Goal: Task Accomplishment & Management: Understand process/instructions

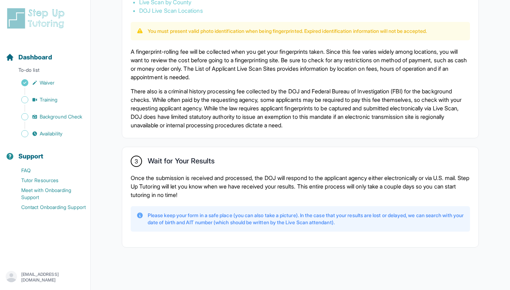
scroll to position [474, 0]
click at [232, 185] on p "Once the submission is received and processed, the DOJ will respond to the appl…" at bounding box center [300, 186] width 339 height 25
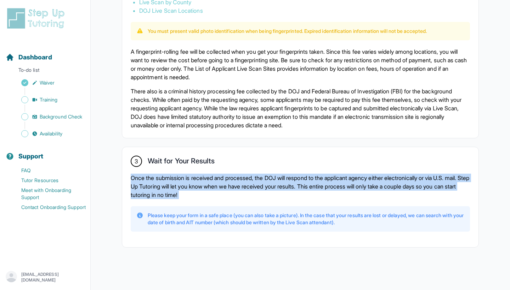
click at [232, 185] on p "Once the submission is received and processed, the DOJ will respond to the appl…" at bounding box center [300, 186] width 339 height 25
click at [238, 185] on p "Once the submission is received and processed, the DOJ will respond to the appl…" at bounding box center [300, 186] width 339 height 25
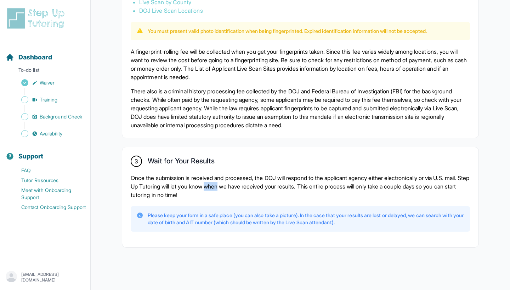
click at [238, 185] on p "Once the submission is received and processed, the DOJ will respond to the appl…" at bounding box center [300, 186] width 339 height 25
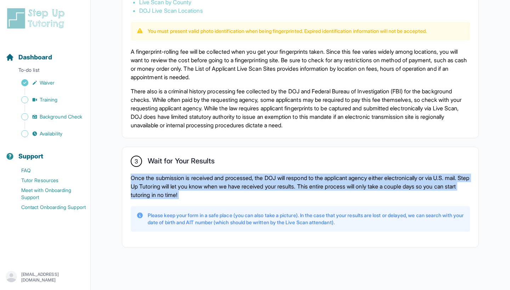
click at [238, 185] on p "Once the submission is received and processed, the DOJ will respond to the appl…" at bounding box center [300, 186] width 339 height 25
click at [252, 181] on p "Once the submission is received and processed, the DOJ will respond to the appl…" at bounding box center [300, 186] width 339 height 25
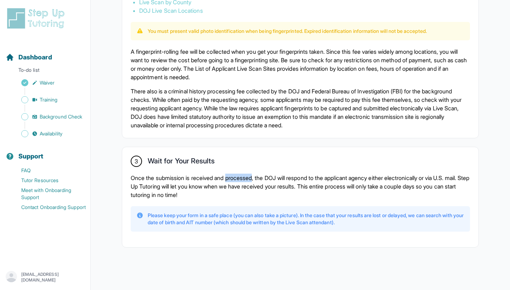
click at [252, 181] on p "Once the submission is received and processed, the DOJ will respond to the appl…" at bounding box center [300, 186] width 339 height 25
click at [253, 177] on p "Once the submission is received and processed, the DOJ will respond to the appl…" at bounding box center [300, 186] width 339 height 25
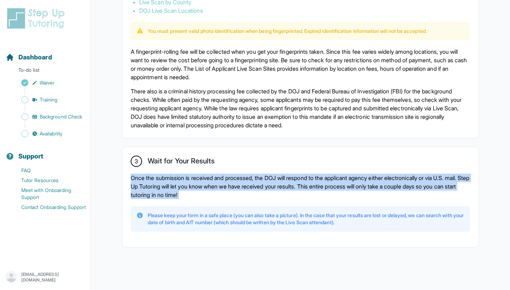
click at [253, 177] on p "Once the submission is received and processed, the DOJ will respond to the appl…" at bounding box center [300, 186] width 339 height 25
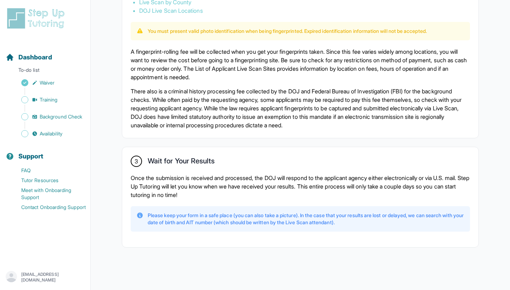
click at [251, 183] on p "Once the submission is received and processed, the DOJ will respond to the appl…" at bounding box center [300, 186] width 339 height 25
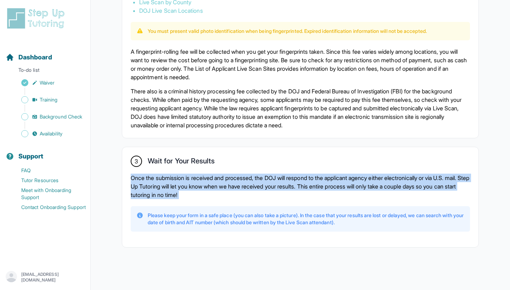
click at [251, 183] on p "Once the submission is received and processed, the DOJ will respond to the appl…" at bounding box center [300, 186] width 339 height 25
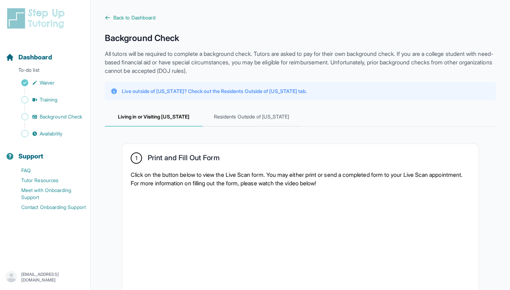
scroll to position [0, 0]
click at [336, 97] on div "Live outside of [US_STATE]? Check out the Residents Outside of [US_STATE] tab." at bounding box center [300, 91] width 391 height 18
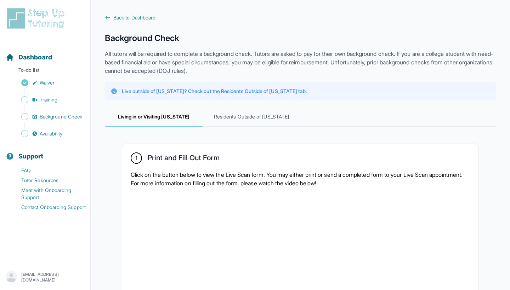
click at [336, 97] on div "Live outside of [US_STATE]? Check out the Residents Outside of [US_STATE] tab." at bounding box center [300, 91] width 391 height 18
click at [424, 84] on div "Live outside of [US_STATE]? Check out the Residents Outside of [US_STATE] tab." at bounding box center [300, 91] width 391 height 18
click at [419, 68] on p "All tutors will be required to complete a background check. Tutors are asked to…" at bounding box center [300, 62] width 391 height 25
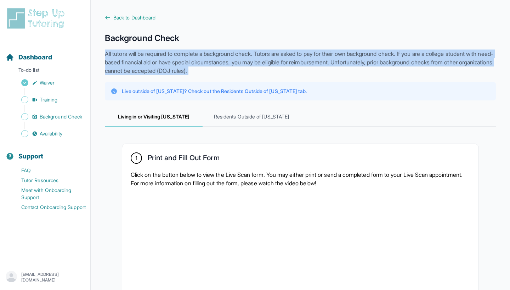
click at [419, 68] on p "All tutors will be required to complete a background check. Tutors are asked to…" at bounding box center [300, 62] width 391 height 25
click at [419, 66] on p "All tutors will be required to complete a background check. Tutors are asked to…" at bounding box center [300, 62] width 391 height 25
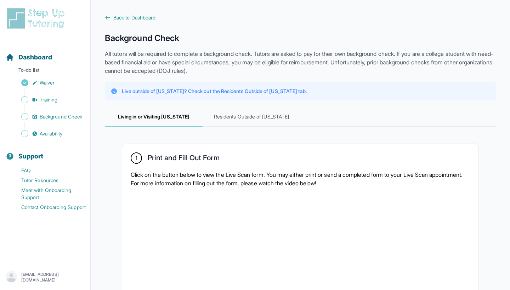
click at [419, 66] on p "All tutors will be required to complete a background check. Tutors are asked to…" at bounding box center [300, 62] width 391 height 25
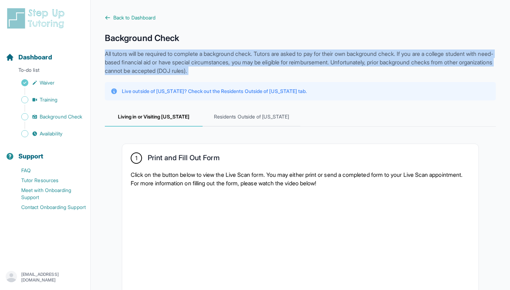
click at [419, 66] on p "All tutors will be required to complete a background check. Tutors are asked to…" at bounding box center [300, 62] width 391 height 25
click at [399, 66] on p "All tutors will be required to complete a background check. Tutors are asked to…" at bounding box center [300, 62] width 391 height 25
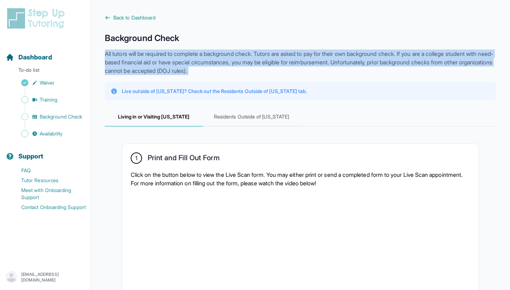
click at [399, 66] on p "All tutors will be required to complete a background check. Tutors are asked to…" at bounding box center [300, 62] width 391 height 25
click at [399, 58] on p "All tutors will be required to complete a background check. Tutors are asked to…" at bounding box center [300, 62] width 391 height 25
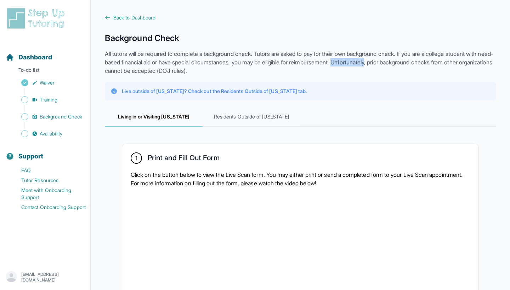
click at [399, 58] on p "All tutors will be required to complete a background check. Tutors are asked to…" at bounding box center [300, 62] width 391 height 25
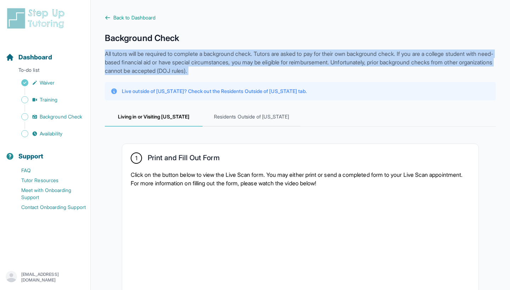
click at [399, 58] on p "All tutors will be required to complete a background check. Tutors are asked to…" at bounding box center [300, 62] width 391 height 25
click at [399, 62] on p "All tutors will be required to complete a background check. Tutors are asked to…" at bounding box center [300, 62] width 391 height 25
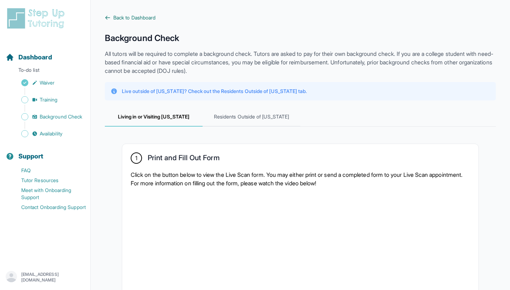
click at [125, 17] on span "Back to Dashboard" at bounding box center [134, 17] width 42 height 7
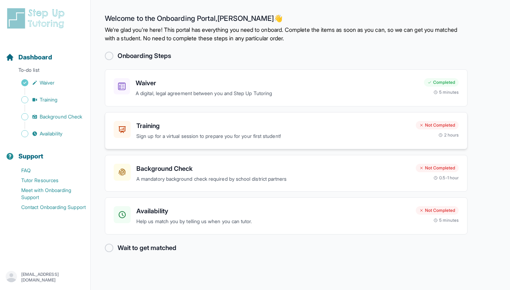
click at [244, 131] on div "Training Sign up for a virtual session to prepare you for your first student!" at bounding box center [273, 130] width 274 height 19
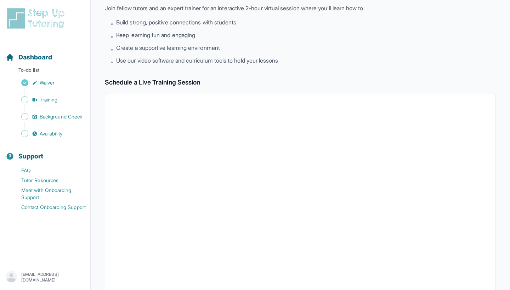
scroll to position [147, 0]
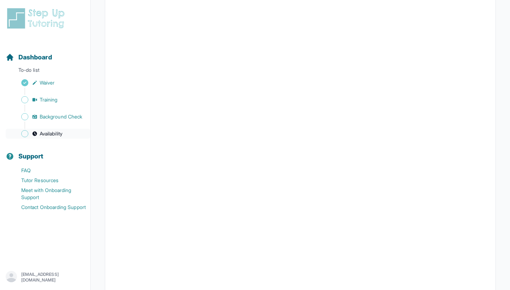
click at [68, 131] on link "Availability" at bounding box center [48, 134] width 85 height 10
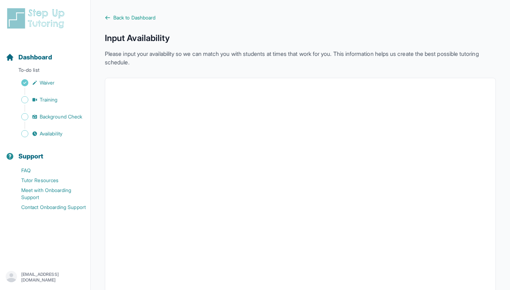
click at [158, 14] on main "Back to Dashboard Input Availability Please input your availability so we can m…" at bounding box center [300, 205] width 419 height 411
click at [153, 17] on span "Back to Dashboard" at bounding box center [134, 17] width 42 height 7
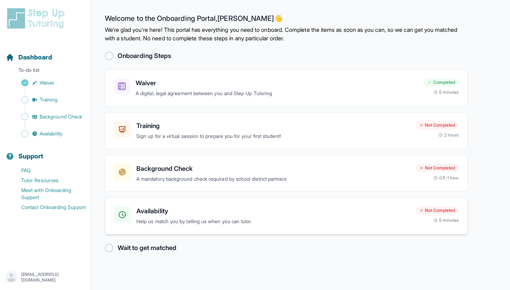
click at [296, 218] on p "Help us match you by telling us when you can tutor." at bounding box center [273, 222] width 274 height 8
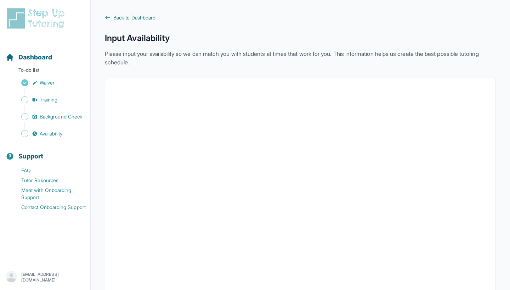
click at [147, 18] on span "Back to Dashboard" at bounding box center [134, 17] width 42 height 7
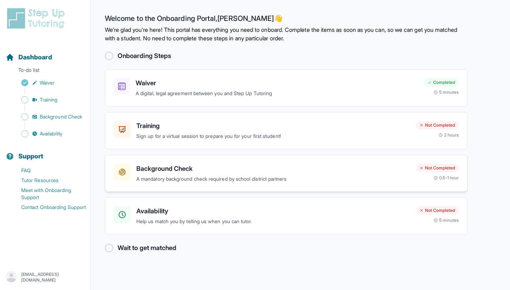
click at [242, 164] on h3 "Background Check" at bounding box center [273, 169] width 274 height 10
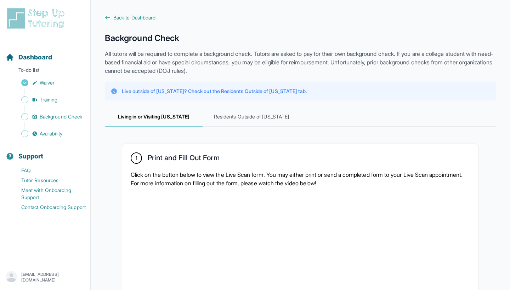
click at [139, 18] on span "Back to Dashboard" at bounding box center [134, 17] width 42 height 7
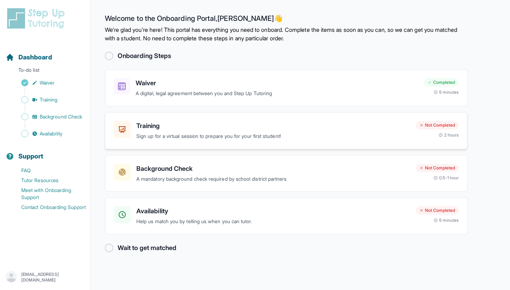
click at [329, 124] on h3 "Training" at bounding box center [273, 126] width 274 height 10
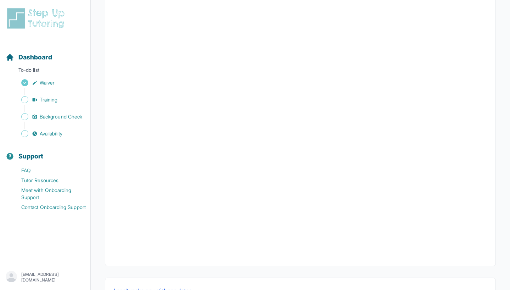
scroll to position [58, 0]
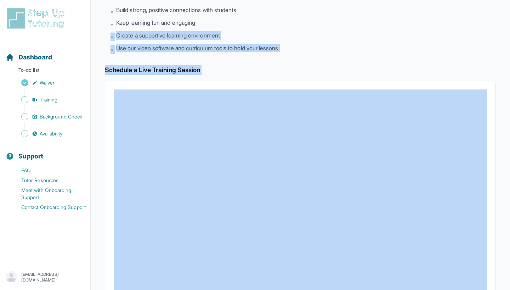
drag, startPoint x: 486, startPoint y: 89, endPoint x: 485, endPoint y: 26, distance: 62.7
click at [486, 25] on div "Back to Dashboard Training Join fellow tutors and an expert trainer for an inte…" at bounding box center [300, 191] width 391 height 470
click at [485, 26] on li "• Keep learning fun and engaging" at bounding box center [302, 23] width 385 height 10
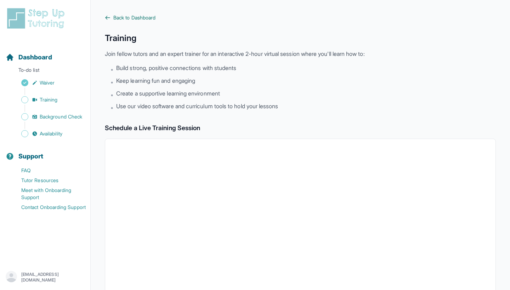
scroll to position [0, 0]
click at [112, 18] on link "Back to Dashboard" at bounding box center [300, 17] width 391 height 7
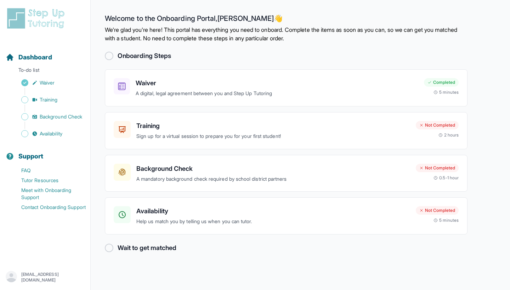
click at [230, 38] on p "We're glad you're here! This portal has everything you need to onboard. Complet…" at bounding box center [286, 33] width 362 height 17
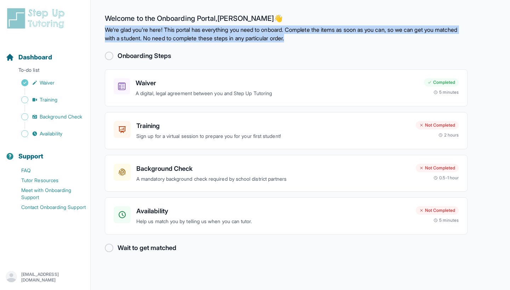
click at [230, 38] on p "We're glad you're here! This portal has everything you need to onboard. Complet…" at bounding box center [286, 33] width 362 height 17
click at [230, 40] on p "We're glad you're here! This portal has everything you need to onboard. Complet…" at bounding box center [286, 33] width 362 height 17
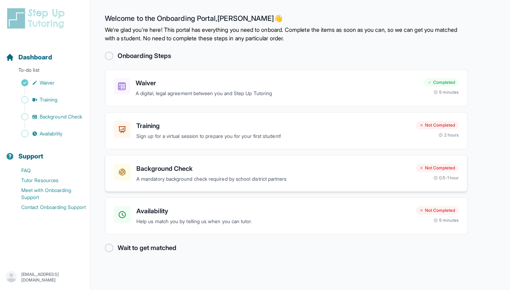
click at [219, 172] on h3 "Background Check" at bounding box center [273, 169] width 274 height 10
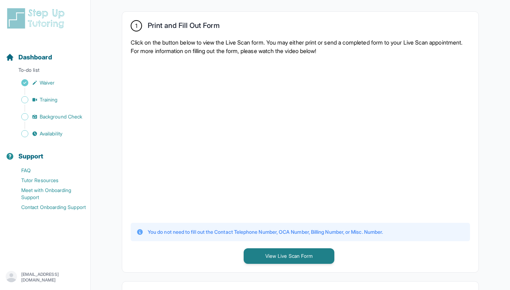
scroll to position [149, 0]
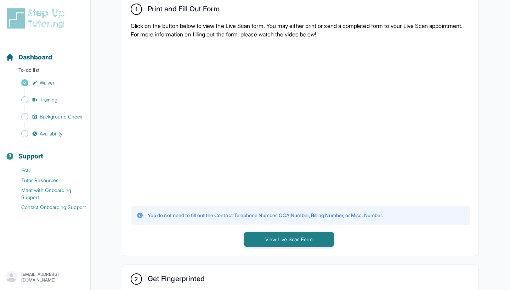
click at [341, 224] on div "You do not need to fill out the Contact Telephone Number, OCA Number, Billing N…" at bounding box center [300, 215] width 339 height 18
click at [341, 215] on p "You do not need to fill out the Contact Telephone Number, OCA Number, Billing N…" at bounding box center [265, 215] width 235 height 7
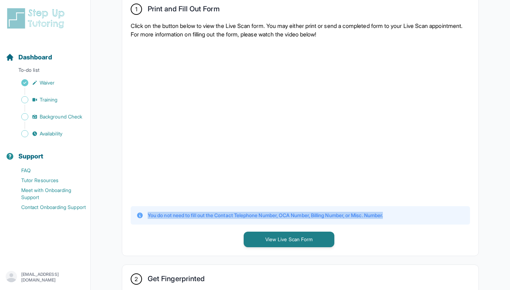
click at [341, 215] on p "You do not need to fill out the Contact Telephone Number, OCA Number, Billing N…" at bounding box center [265, 215] width 235 height 7
click at [338, 215] on p "You do not need to fill out the Contact Telephone Number, OCA Number, Billing N…" at bounding box center [265, 215] width 235 height 7
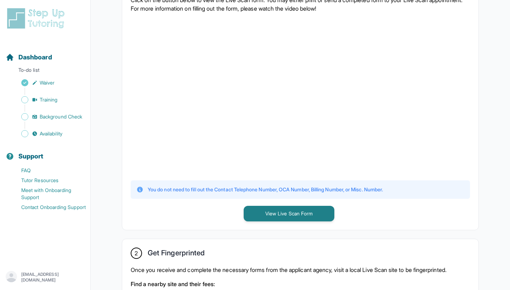
scroll to position [177, 0]
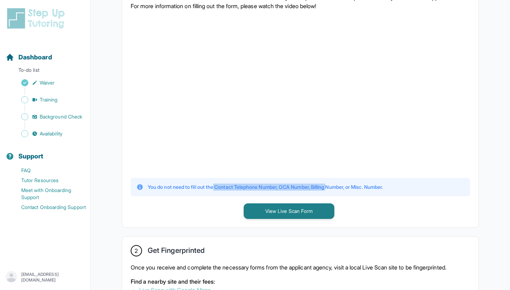
drag, startPoint x: 217, startPoint y: 187, endPoint x: 337, endPoint y: 187, distance: 120.4
click at [337, 187] on p "You do not need to fill out the Contact Telephone Number, OCA Number, Billing N…" at bounding box center [265, 187] width 235 height 7
click at [272, 193] on div "You do not need to fill out the Contact Telephone Number, OCA Number, Billing N…" at bounding box center [300, 187] width 339 height 18
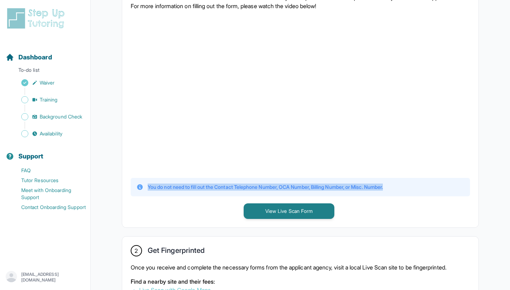
click at [272, 193] on div "You do not need to fill out the Contact Telephone Number, OCA Number, Billing N…" at bounding box center [300, 187] width 339 height 18
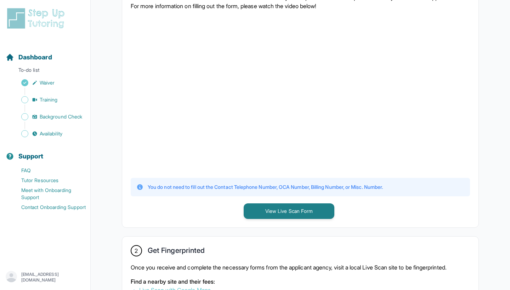
click at [270, 189] on p "You do not need to fill out the Contact Telephone Number, OCA Number, Billing N…" at bounding box center [265, 187] width 235 height 7
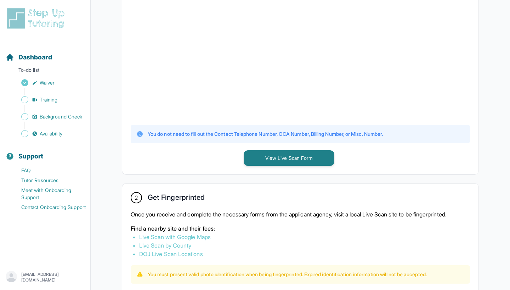
scroll to position [149, 0]
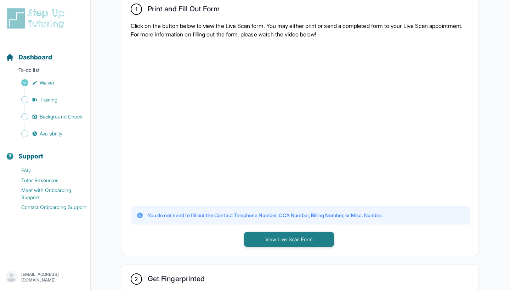
click at [322, 213] on p "You do not need to fill out the Contact Telephone Number, OCA Number, Billing N…" at bounding box center [265, 215] width 235 height 7
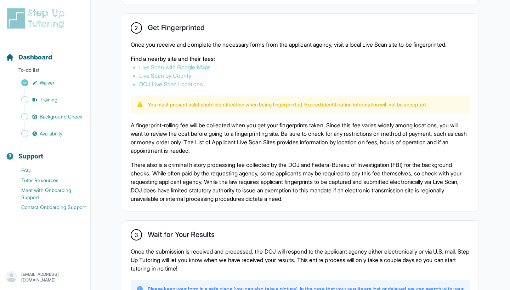
scroll to position [441, 0]
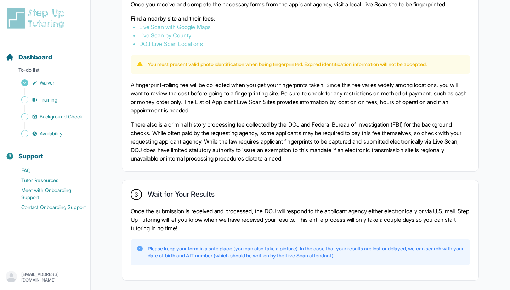
click at [347, 159] on p "There also is a criminal history processing fee collected by the DOJ and Federa…" at bounding box center [300, 141] width 339 height 42
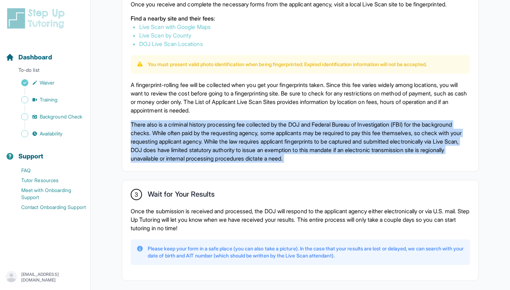
click at [347, 159] on p "There also is a criminal history processing fee collected by the DOJ and Federa…" at bounding box center [300, 141] width 339 height 42
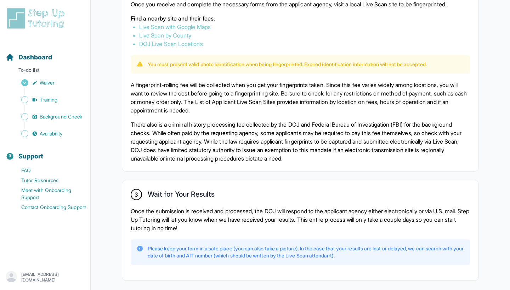
click at [349, 142] on p "There also is a criminal history processing fee collected by the DOJ and Federa…" at bounding box center [300, 141] width 339 height 42
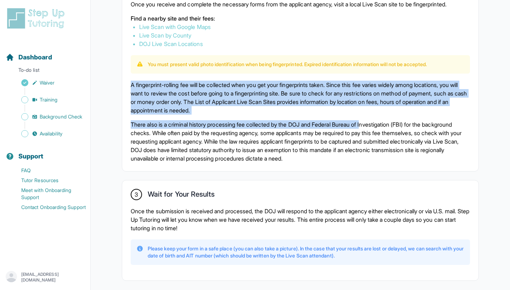
drag, startPoint x: 349, startPoint y: 79, endPoint x: 375, endPoint y: 125, distance: 53.1
click at [375, 125] on div "2 Get Fingerprinted Once you receive and complete the necessary forms from the …" at bounding box center [300, 72] width 356 height 198
click at [375, 125] on p "There also is a criminal history processing fee collected by the DOJ and Federa…" at bounding box center [300, 141] width 339 height 42
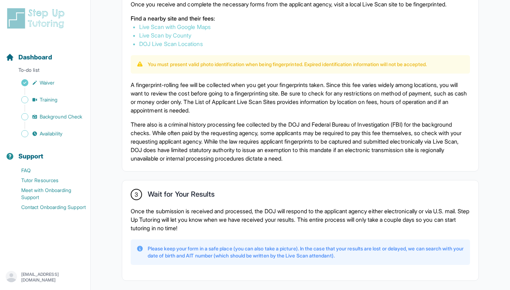
click at [379, 109] on p "A fingerprint-rolling fee will be collected when you get your fingerprints take…" at bounding box center [300, 98] width 339 height 34
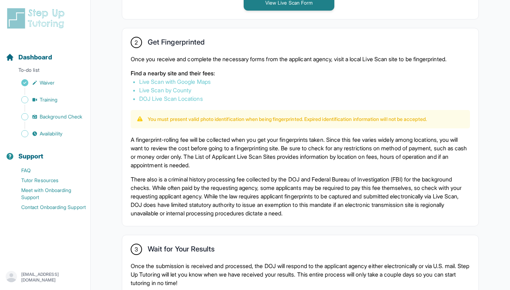
scroll to position [287, 0]
